Goal: Information Seeking & Learning: Learn about a topic

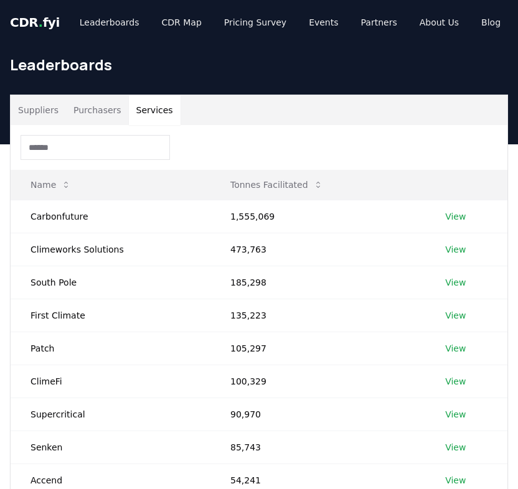
scroll to position [0, 1]
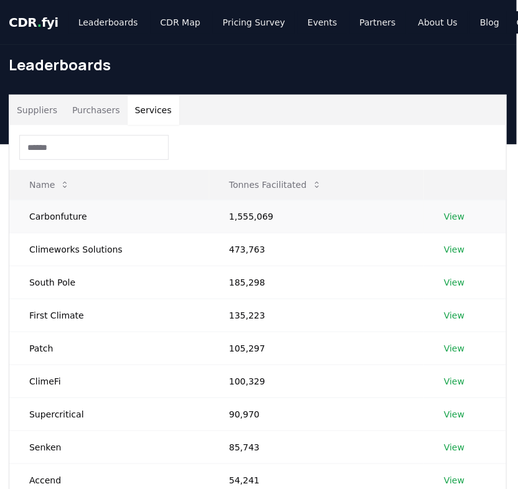
click at [449, 215] on link "View" at bounding box center [454, 216] width 21 height 12
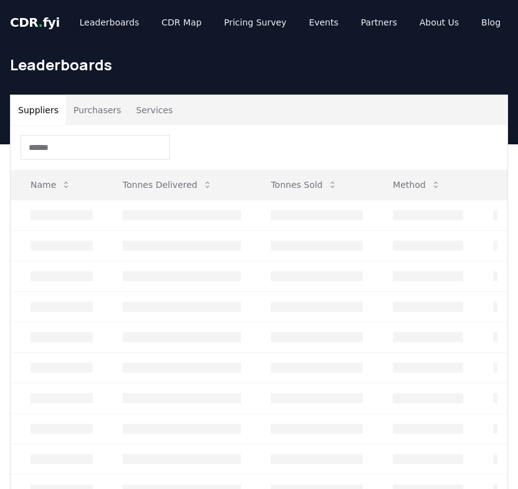
scroll to position [0, 1]
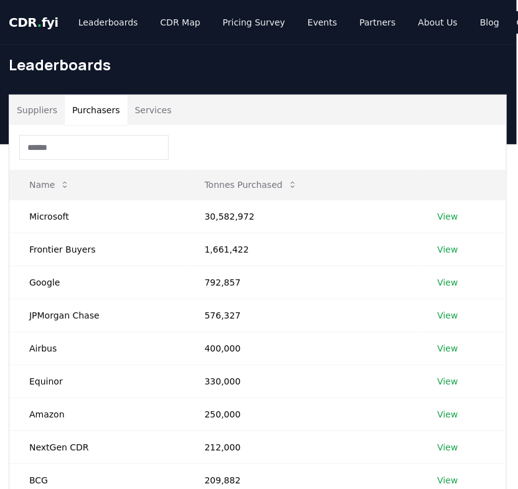
click at [97, 113] on button "Purchasers" at bounding box center [96, 110] width 63 height 30
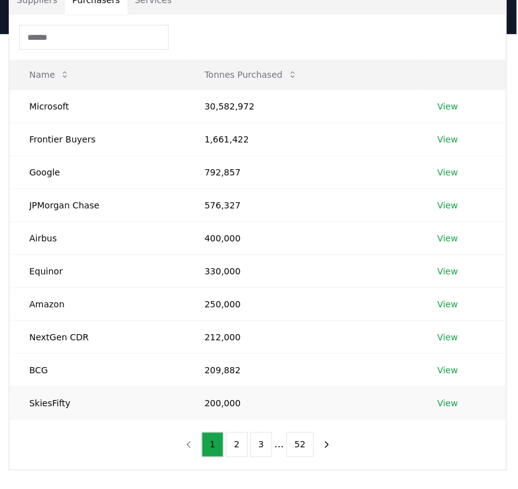
scroll to position [108, 1]
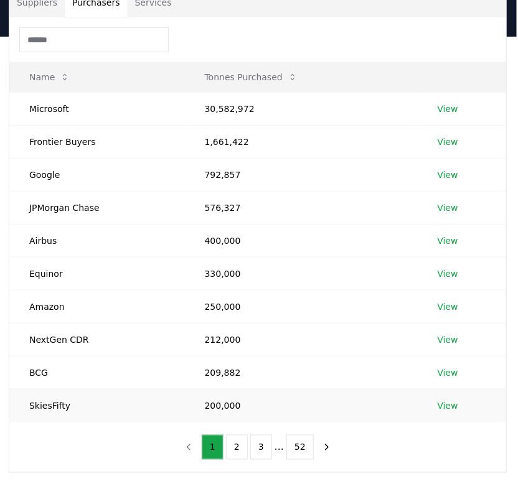
click at [448, 401] on link "View" at bounding box center [448, 406] width 21 height 12
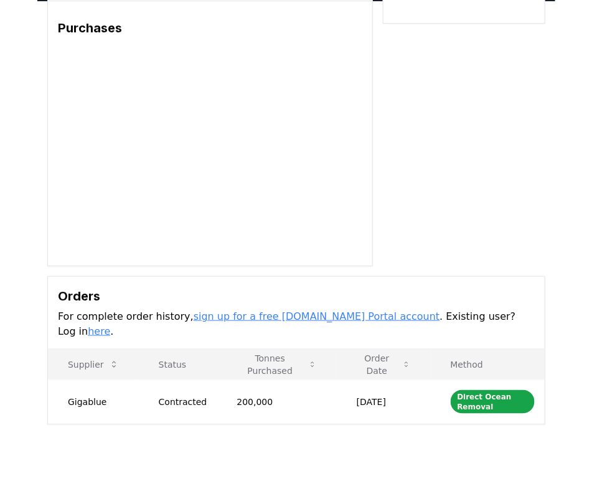
scroll to position [95, 0]
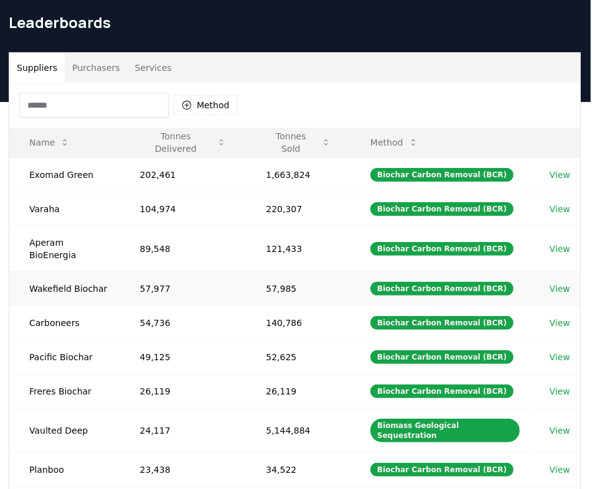
scroll to position [39, 1]
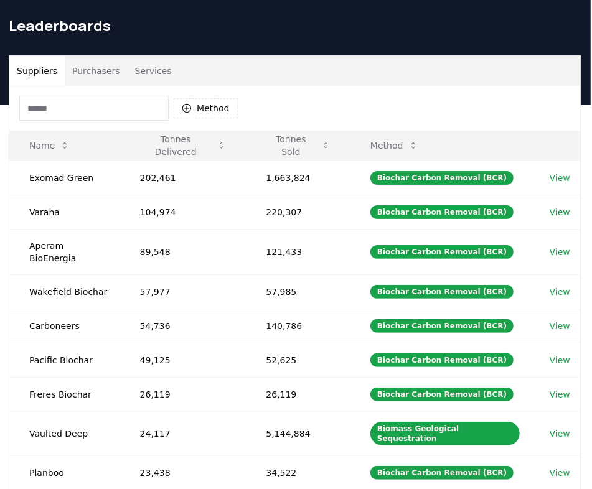
click at [95, 68] on button "Purchasers" at bounding box center [96, 71] width 63 height 30
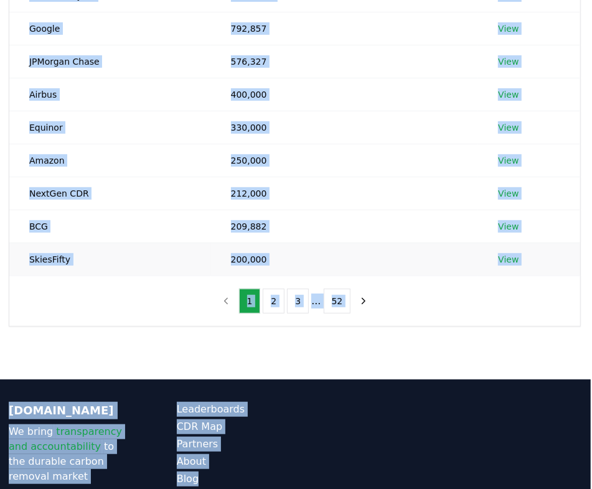
scroll to position [254, 1]
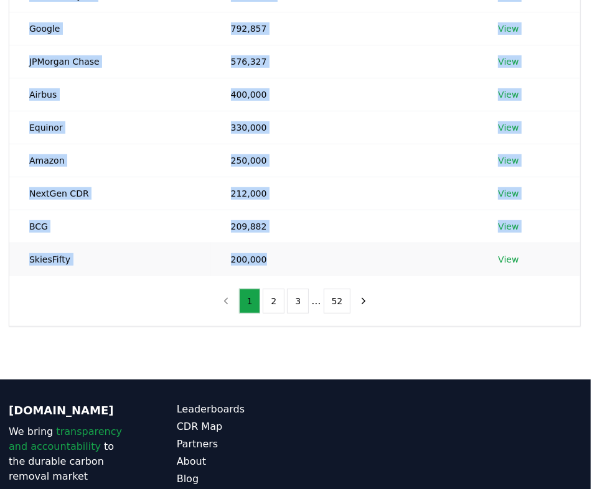
drag, startPoint x: 19, startPoint y: 175, endPoint x: 271, endPoint y: 266, distance: 268.0
click at [271, 266] on tbody "Microsoft 30,582,972 View Frontier Buyers 1,661,422 View Google 792,857 View JP…" at bounding box center [294, 111] width 571 height 330
copy tbody "Microsoft 30,582,972 View Frontier Buyers 1,661,422 View Google 792,857 View JP…"
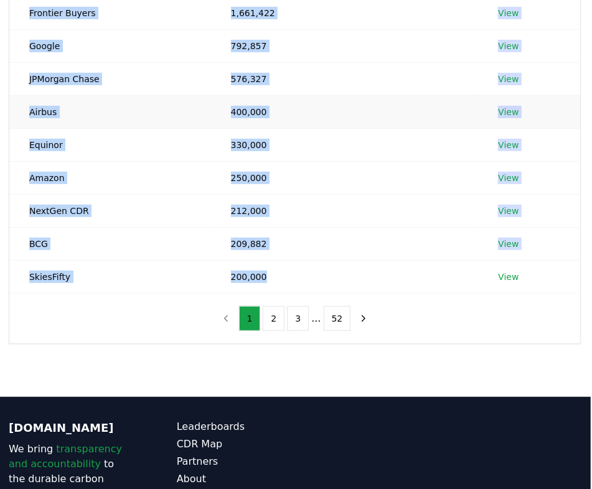
scroll to position [231, 1]
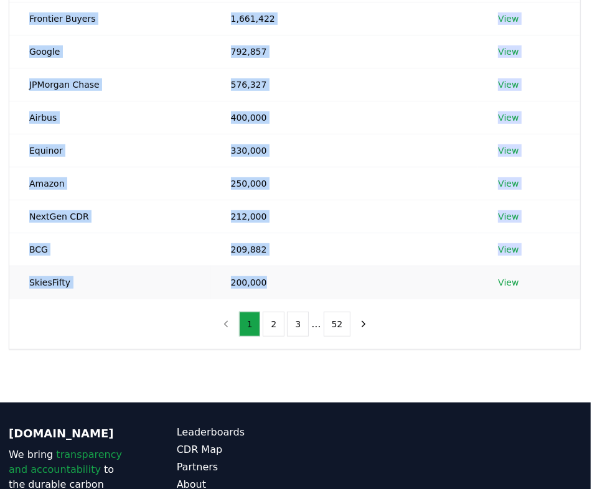
click at [509, 280] on link "View" at bounding box center [508, 282] width 21 height 12
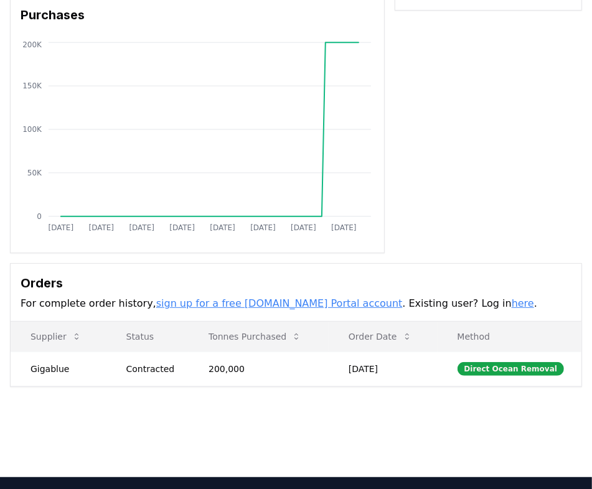
scroll to position [112, 0]
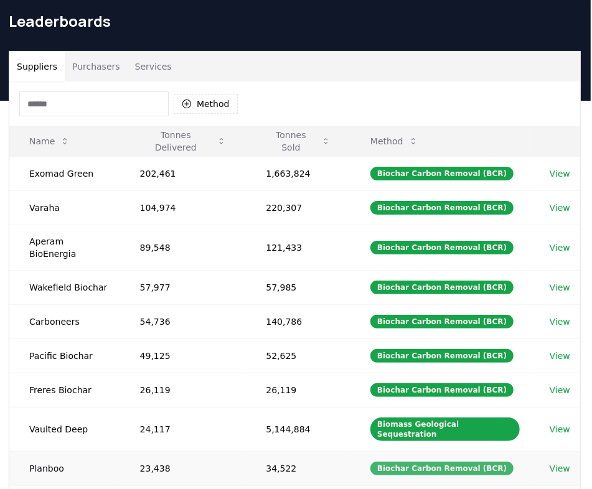
scroll to position [0, 1]
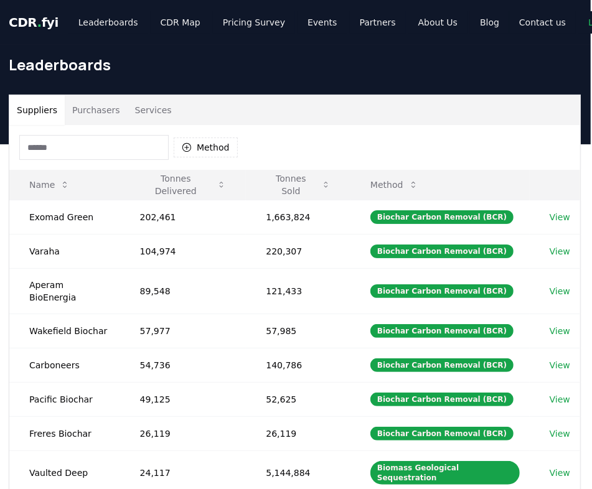
click at [98, 108] on button "Purchasers" at bounding box center [96, 110] width 63 height 30
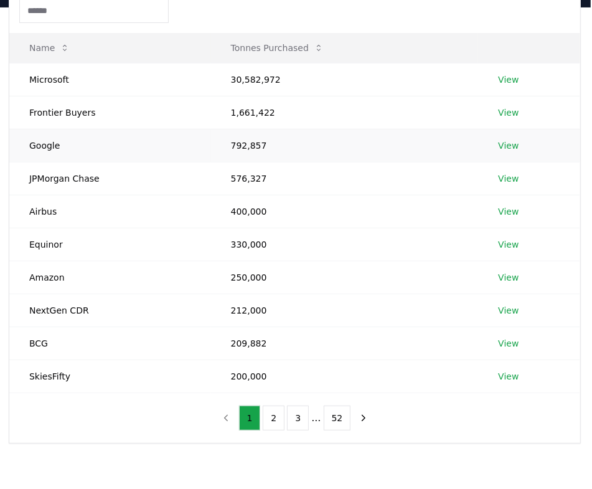
scroll to position [153, 1]
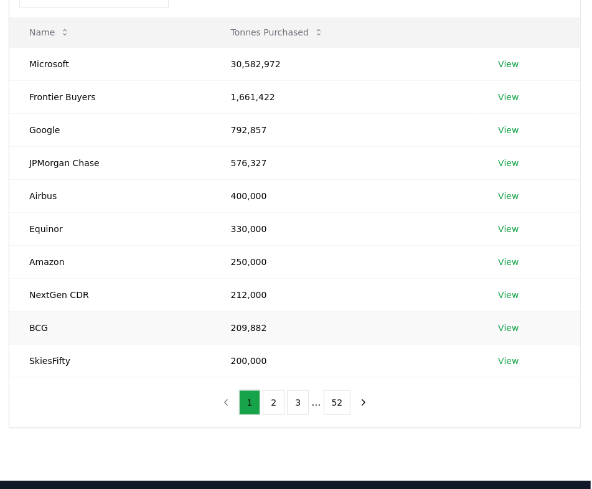
click at [512, 327] on link "View" at bounding box center [508, 328] width 21 height 12
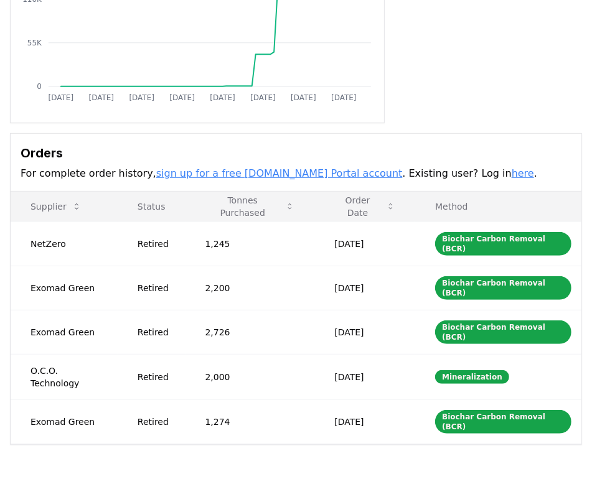
scroll to position [240, 0]
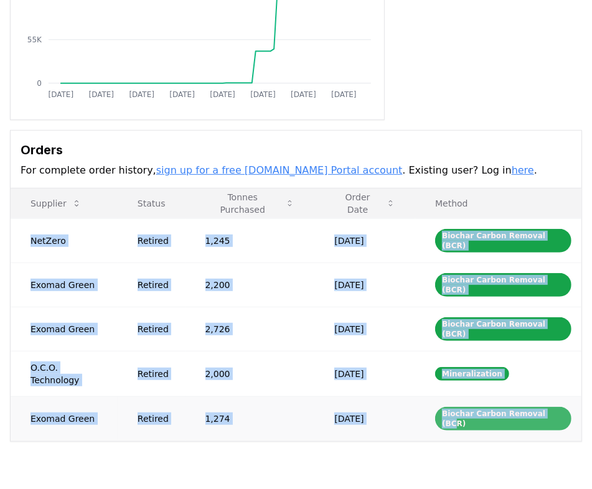
drag, startPoint x: 26, startPoint y: 234, endPoint x: 552, endPoint y: 372, distance: 544.4
click at [553, 372] on tbody "NetZero Retired 1,245 May 08, 2025 Biochar Carbon Removal (BCR) Exomad Green Re…" at bounding box center [296, 330] width 571 height 222
copy tbody "NetZero Retired 1,245 May 08, 2025 Biochar Carbon Removal (BCR) Exomad Green Re…"
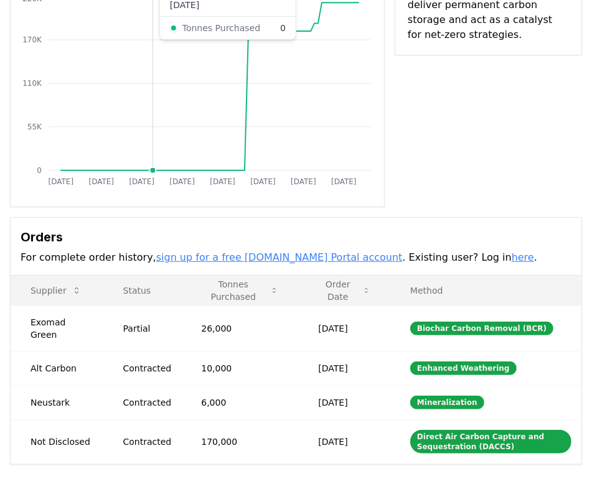
scroll to position [156, 0]
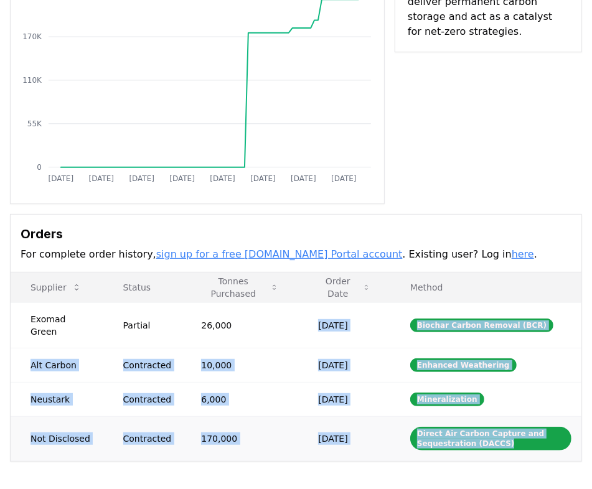
drag, startPoint x: 314, startPoint y: 320, endPoint x: 522, endPoint y: 440, distance: 239.3
click at [501, 440] on tbody "Exomad Green Partial 26,000 Dec 05, 2024 Biochar Carbon Removal (BCR) Alt Carbo…" at bounding box center [296, 382] width 571 height 158
copy tbody "Dec 05, 2024 Biochar Carbon Removal (BCR) Alt Carbon Contracted 10,000 Oct 16, …"
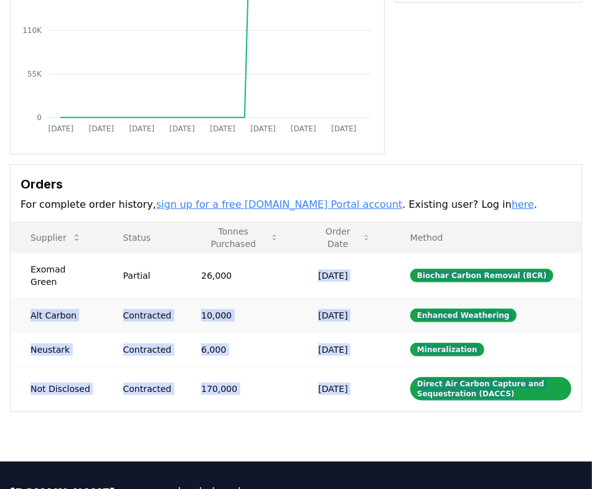
scroll to position [209, 0]
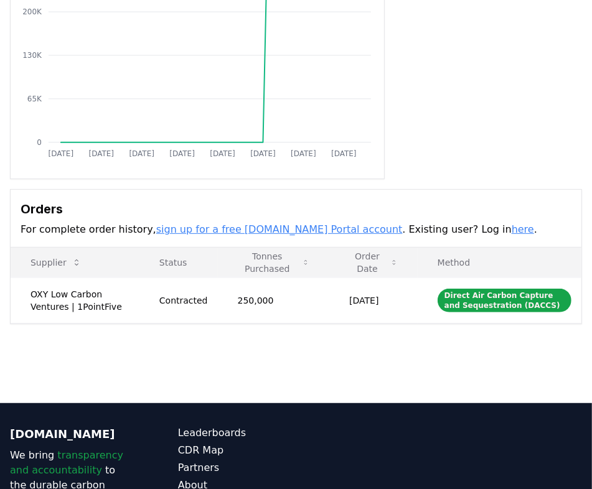
scroll to position [181, 0]
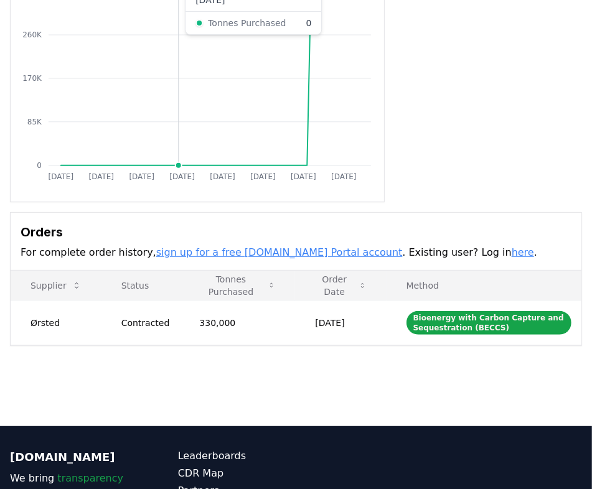
scroll to position [157, 0]
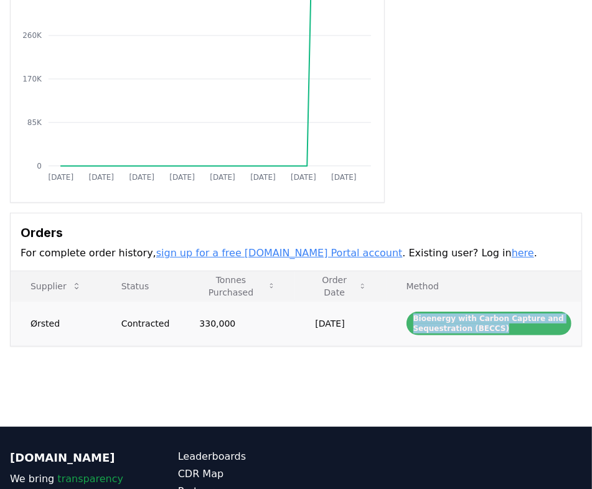
drag, startPoint x: 411, startPoint y: 319, endPoint x: 499, endPoint y: 329, distance: 89.0
click at [499, 329] on div "Bioenergy with Carbon Capture and Sequestration (BECCS)" at bounding box center [489, 324] width 165 height 24
copy div "Bioenergy with Carbon Capture and Sequestration (BECCS)"
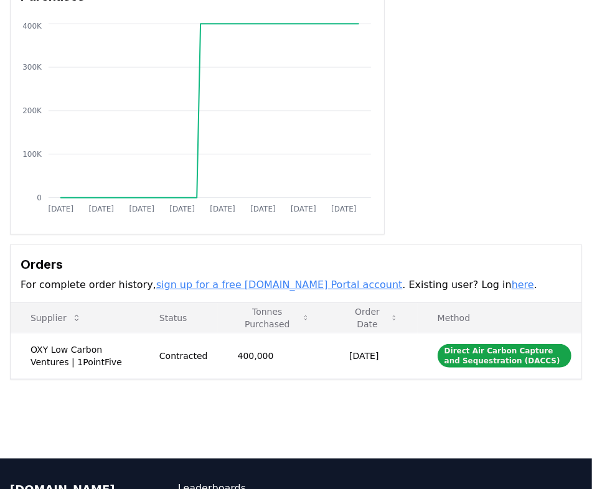
scroll to position [126, 0]
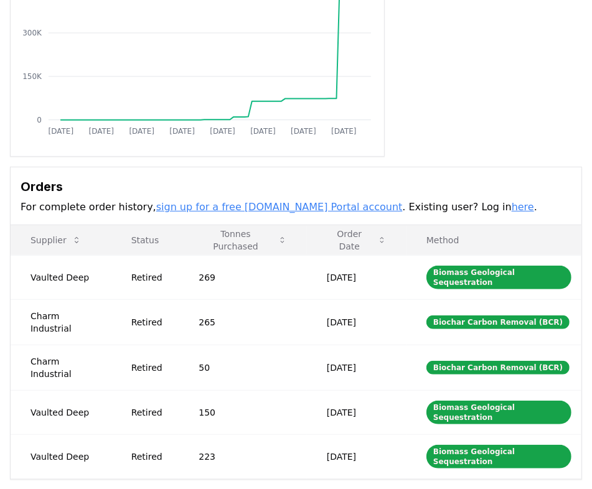
scroll to position [200, 0]
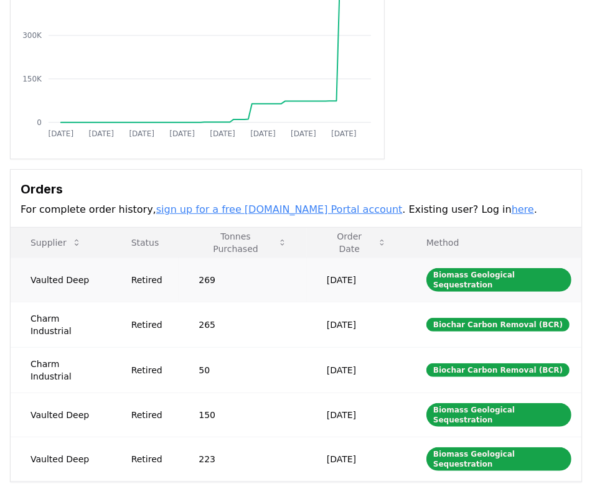
click at [419, 290] on td "Biomass Geological Sequestration" at bounding box center [494, 280] width 175 height 44
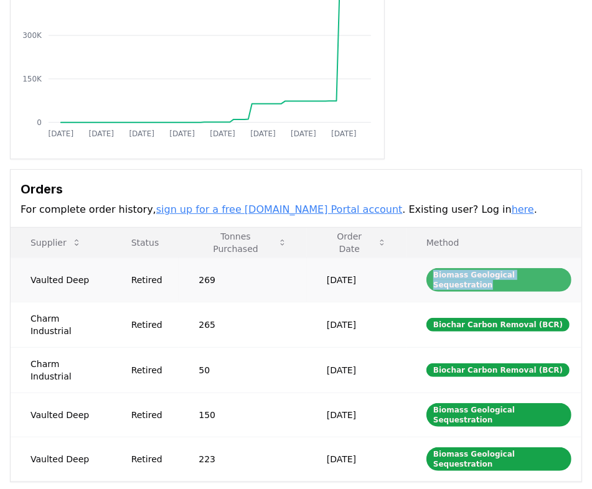
drag, startPoint x: 421, startPoint y: 273, endPoint x: 563, endPoint y: 273, distance: 141.3
click at [501, 273] on td "Biomass Geological Sequestration" at bounding box center [494, 280] width 175 height 44
copy div "Biomass Geological Sequestration"
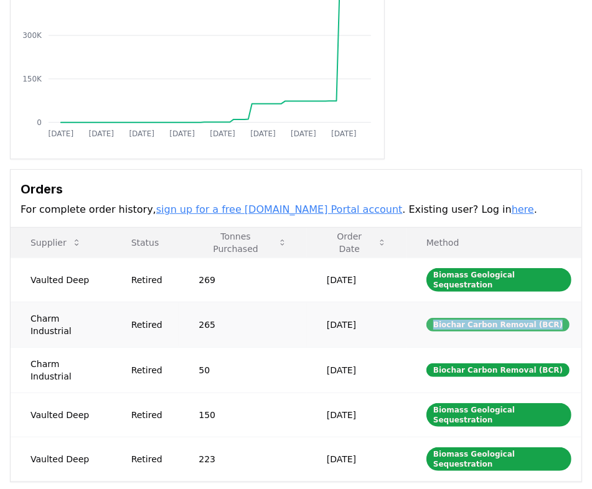
drag, startPoint x: 436, startPoint y: 307, endPoint x: 553, endPoint y: 311, distance: 117.7
click at [501, 318] on div "Biochar Carbon Removal (BCR)" at bounding box center [497, 325] width 143 height 14
copy div "Biochar Carbon Removal (BCR)"
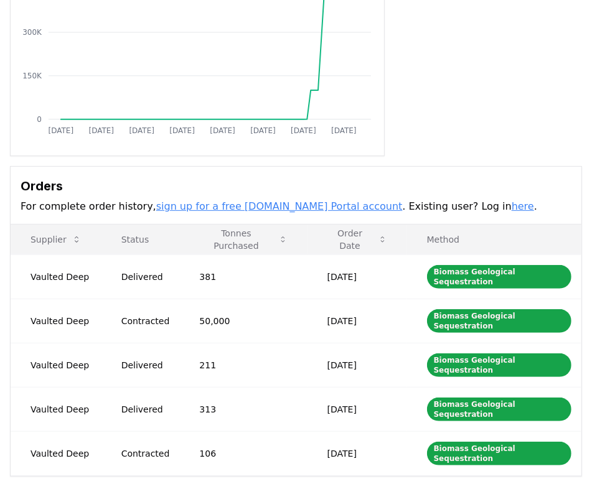
scroll to position [228, 0]
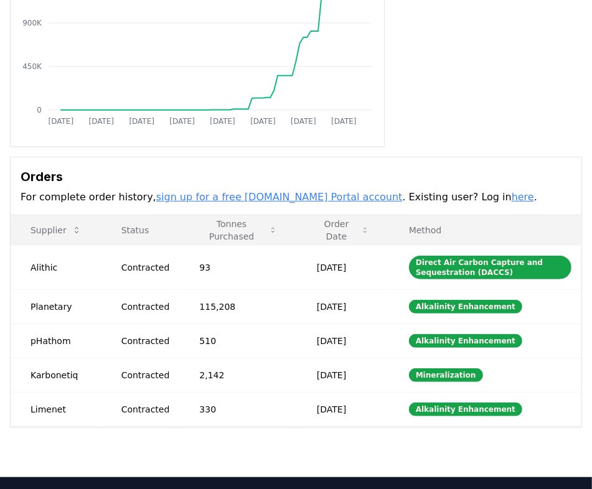
scroll to position [210, 0]
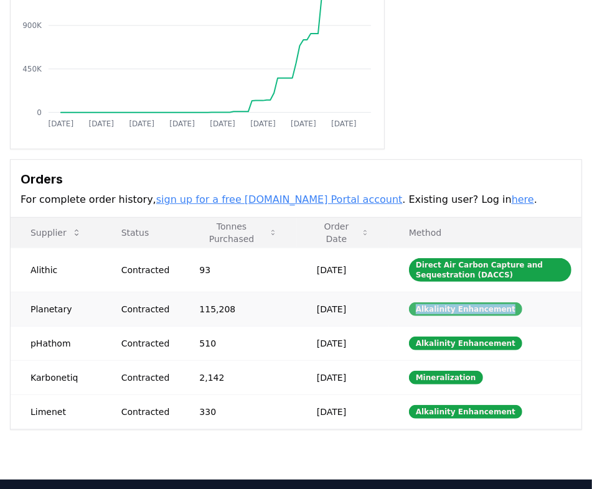
copy div "Alkalinity Enhancement"
drag, startPoint x: 414, startPoint y: 307, endPoint x: 504, endPoint y: 307, distance: 89.7
click at [501, 307] on div "Alkalinity Enhancement" at bounding box center [465, 310] width 113 height 14
drag, startPoint x: 414, startPoint y: 374, endPoint x: 479, endPoint y: 375, distance: 65.4
click at [479, 375] on td "Mineralization" at bounding box center [485, 377] width 192 height 34
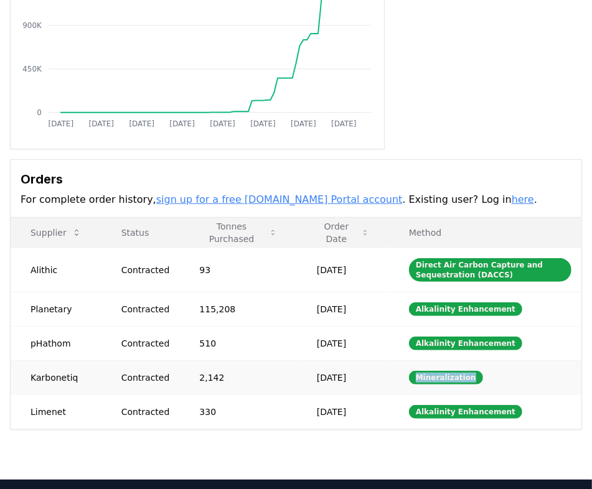
copy div "Mineralization"
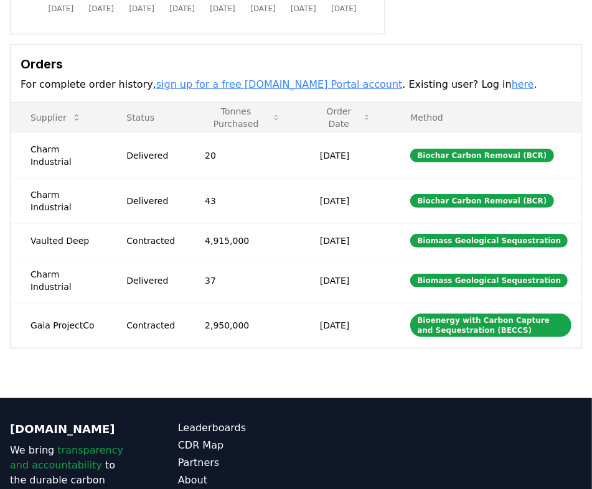
scroll to position [309, 0]
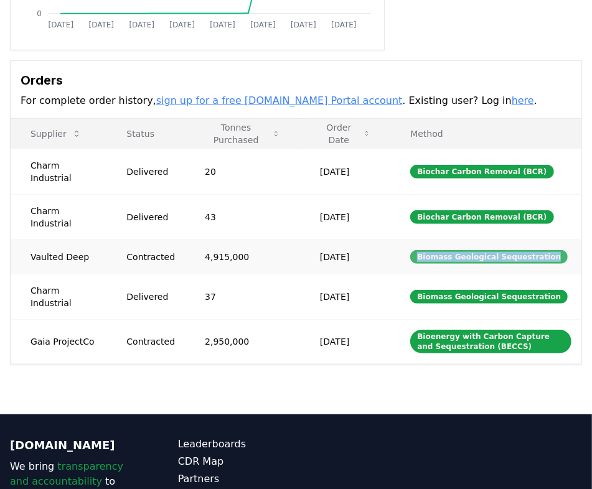
drag, startPoint x: 413, startPoint y: 253, endPoint x: 542, endPoint y: 252, distance: 128.9
click at [501, 252] on div "Biomass Geological Sequestration" at bounding box center [489, 257] width 158 height 14
copy div "Biomass Geological Sequestration"
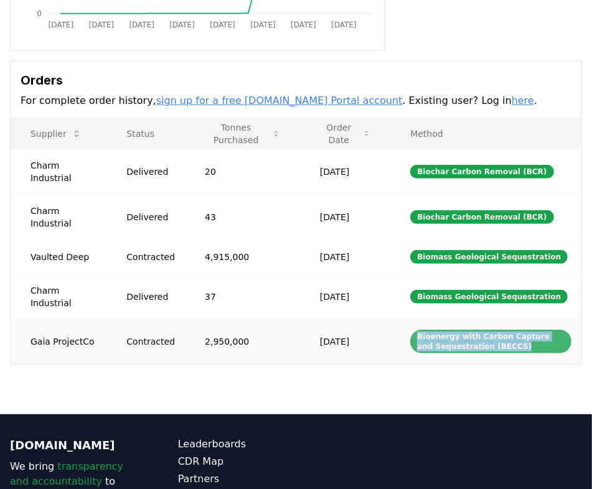
drag, startPoint x: 415, startPoint y: 334, endPoint x: 512, endPoint y: 349, distance: 97.7
click at [501, 349] on div "Bioenergy with Carbon Capture and Sequestration (BECCS)" at bounding box center [490, 342] width 161 height 24
copy div "Bioenergy with Carbon Capture and Sequestration (BECCS)"
